Goal: Information Seeking & Learning: Understand process/instructions

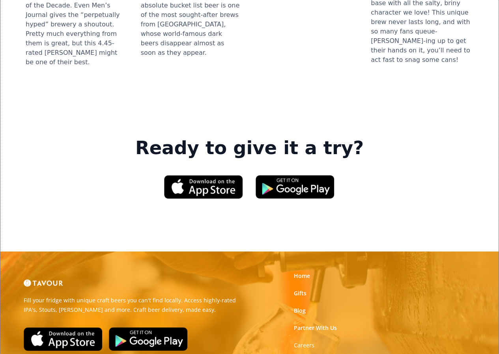
scroll to position [1139, 0]
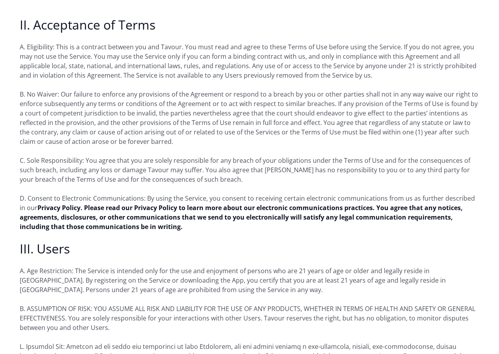
scroll to position [591, 0]
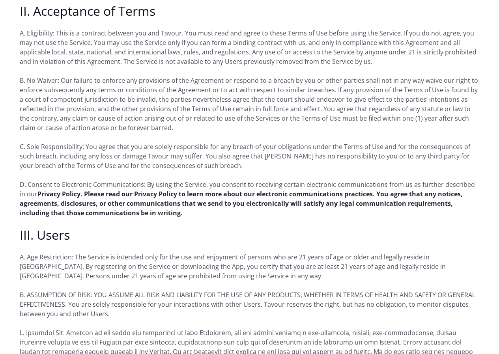
click at [35, 196] on strong "Privacy Policy. Please read our Privacy Policy to learn more about our electron…" at bounding box center [241, 204] width 443 height 28
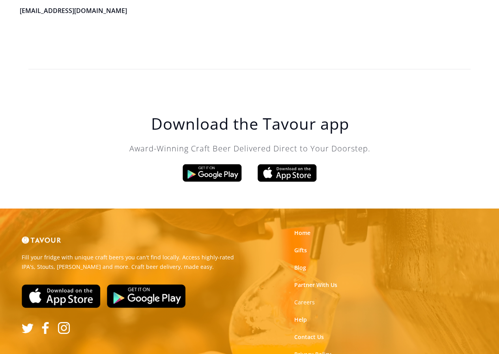
scroll to position [2627, 0]
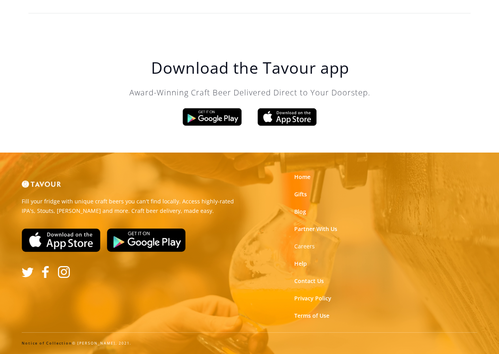
click at [68, 343] on link "Notice of Collection" at bounding box center [47, 343] width 50 height 5
